Goal: Answer question/provide support

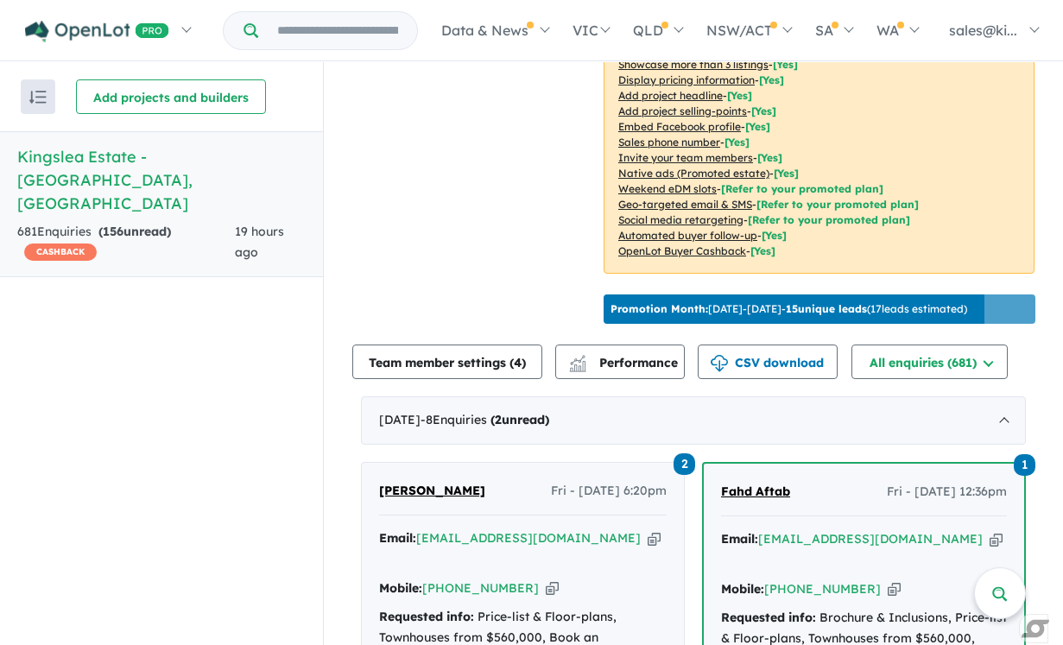
scroll to position [397, 0]
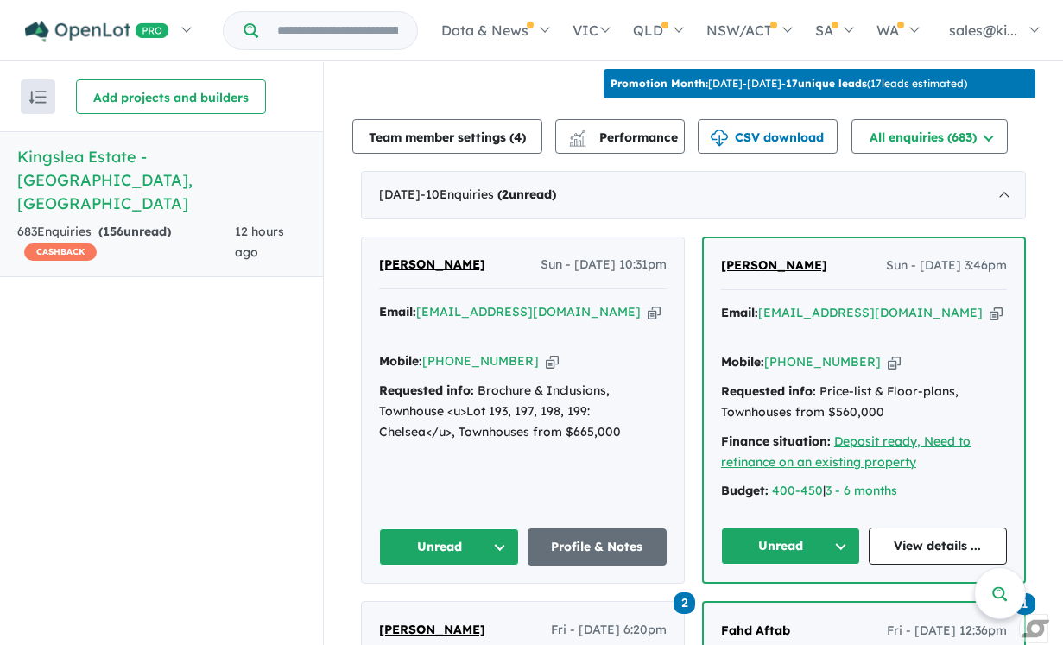
scroll to position [624, 0]
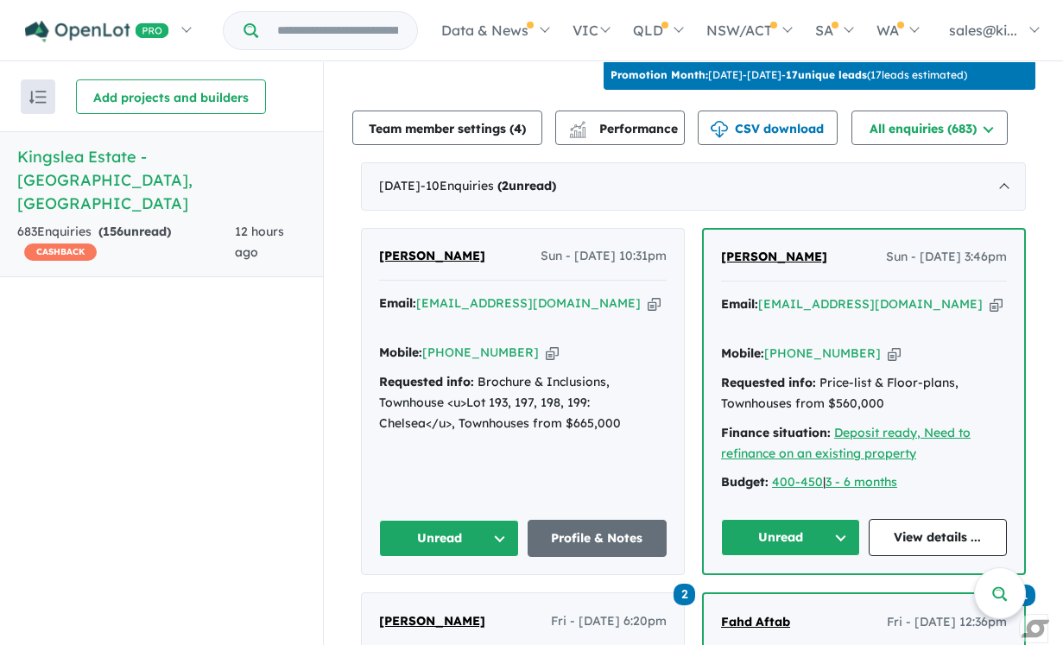
click at [498, 520] on button "Unread" at bounding box center [449, 538] width 140 height 37
click at [454, 599] on button "Assigned" at bounding box center [455, 619] width 150 height 40
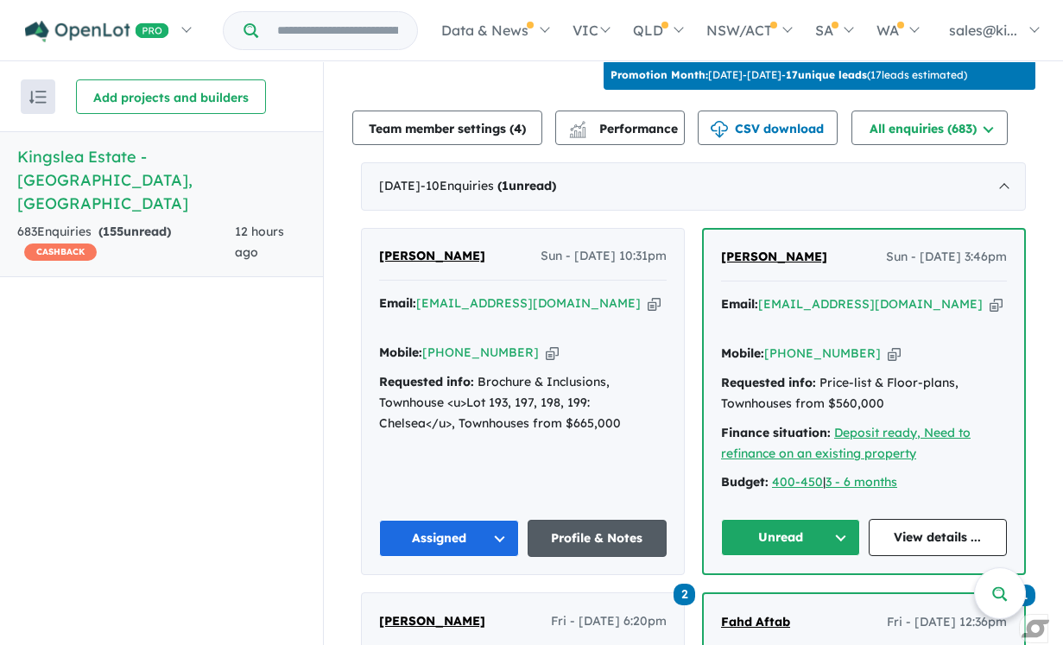
click at [586, 520] on link "Profile & Notes" at bounding box center [598, 538] width 140 height 37
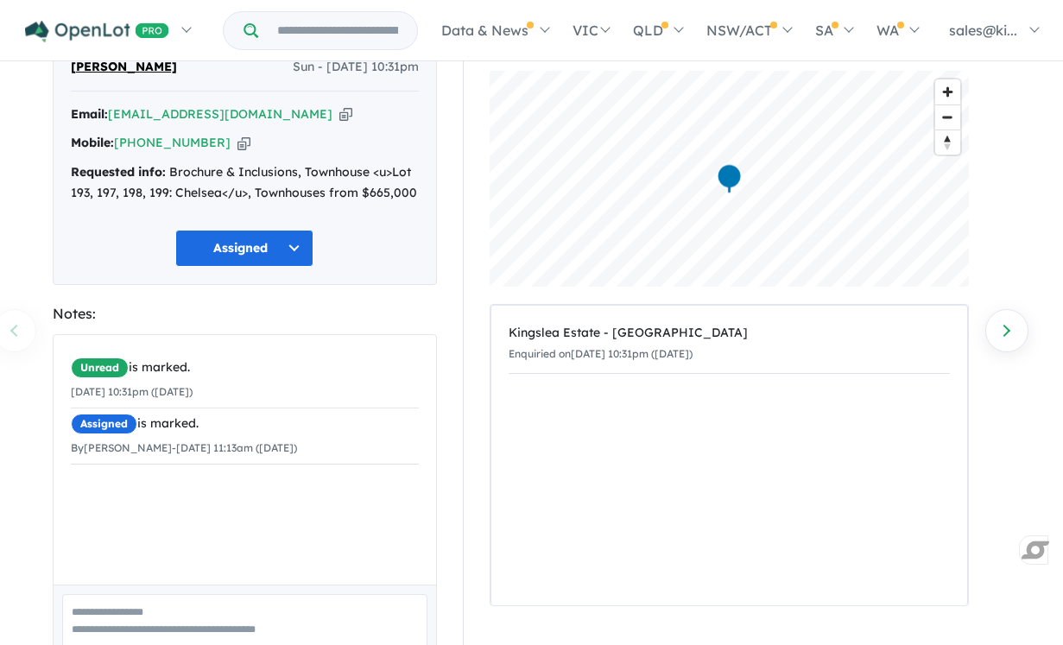
scroll to position [178, 0]
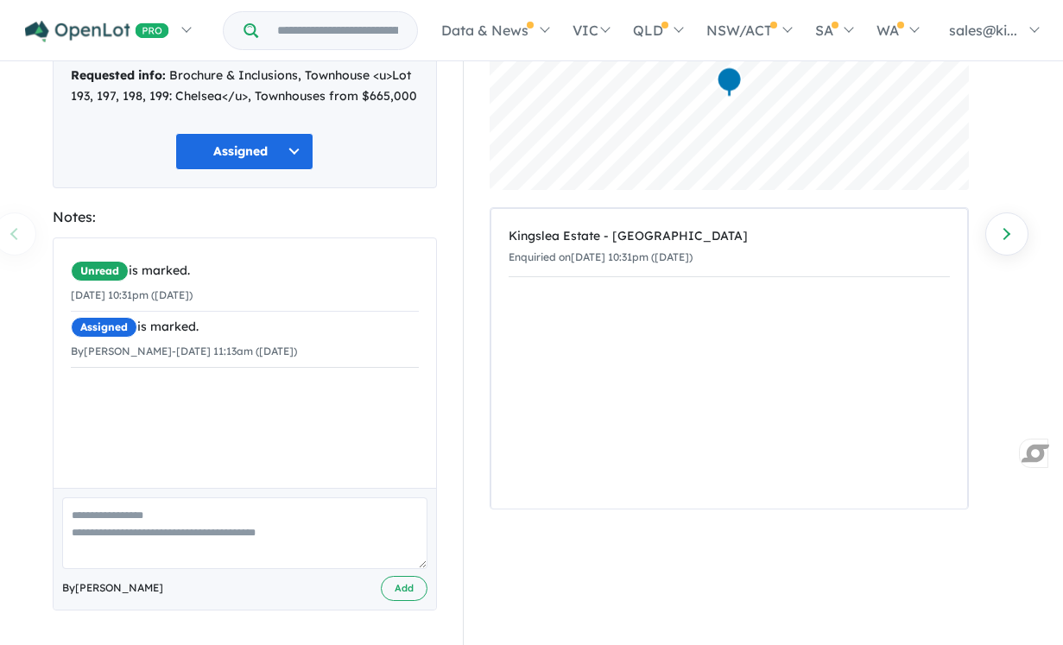
click at [152, 518] on textarea at bounding box center [244, 534] width 365 height 72
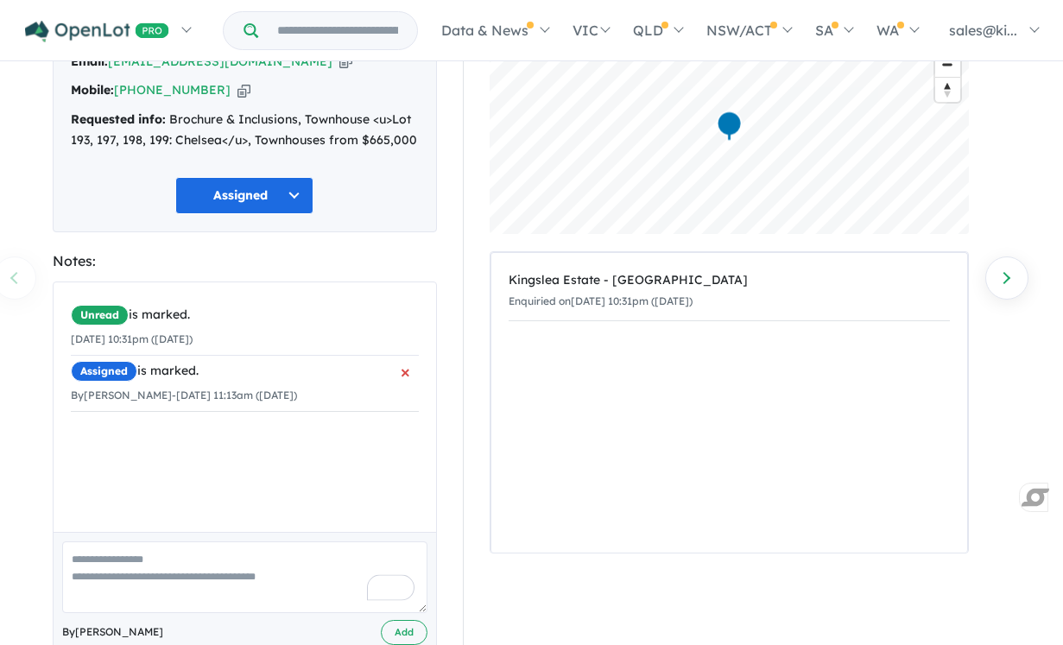
scroll to position [146, 0]
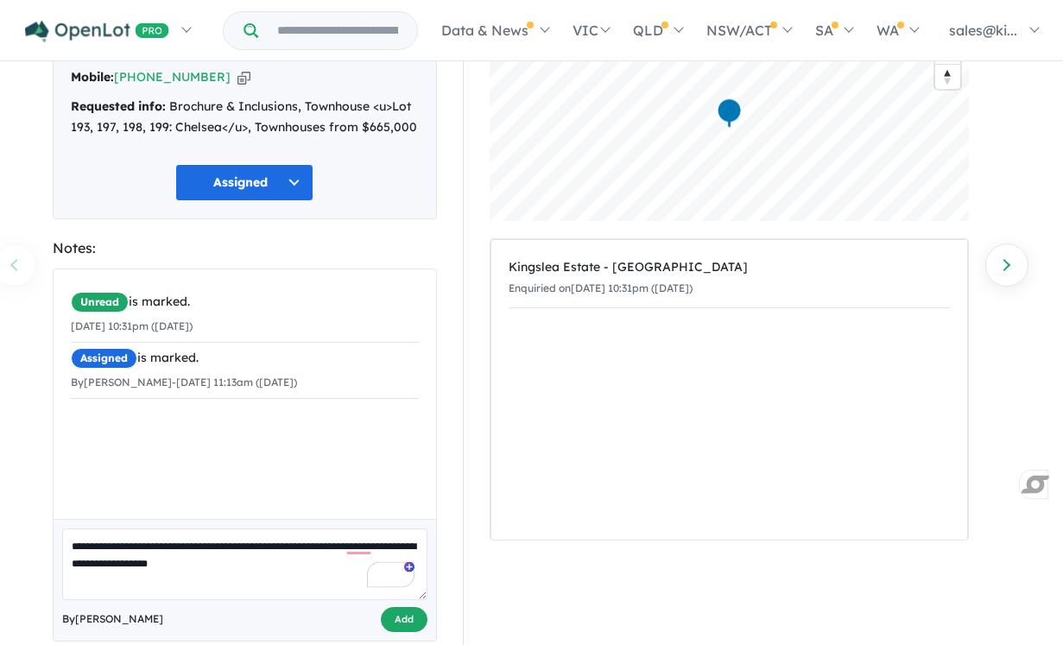
type textarea "**********"
click at [413, 622] on button "Add" at bounding box center [404, 619] width 47 height 25
